Goal: Use online tool/utility

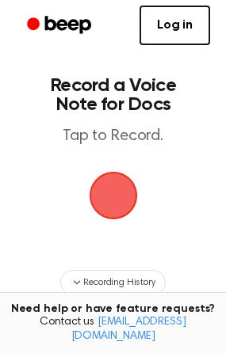
click at [115, 182] on span "button" at bounding box center [113, 196] width 82 height 82
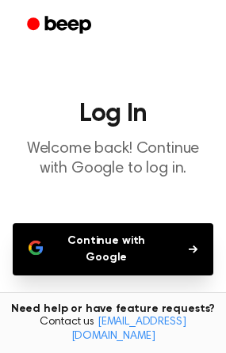
click at [109, 246] on button "Continue with Google" at bounding box center [113, 249] width 200 height 52
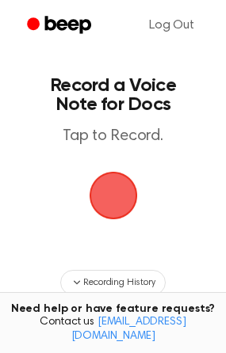
click at [94, 184] on span "button" at bounding box center [113, 195] width 57 height 57
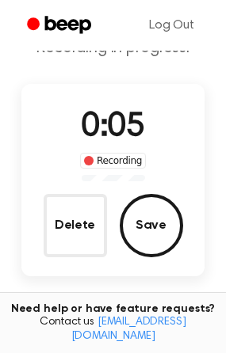
scroll to position [97, 0]
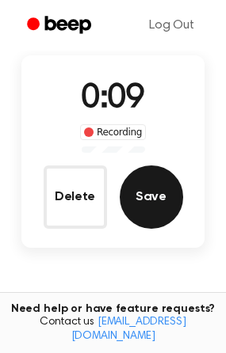
click at [127, 187] on button "Save" at bounding box center [151, 197] width 63 height 63
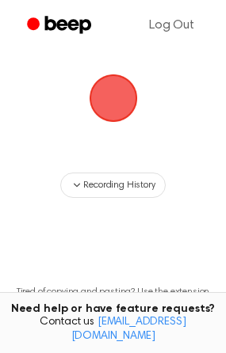
scroll to position [0, 0]
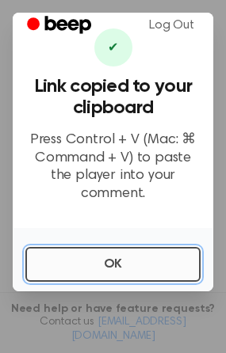
click at [115, 250] on button "OK" at bounding box center [112, 264] width 175 height 35
